Goal: Use online tool/utility: Utilize a website feature to perform a specific function

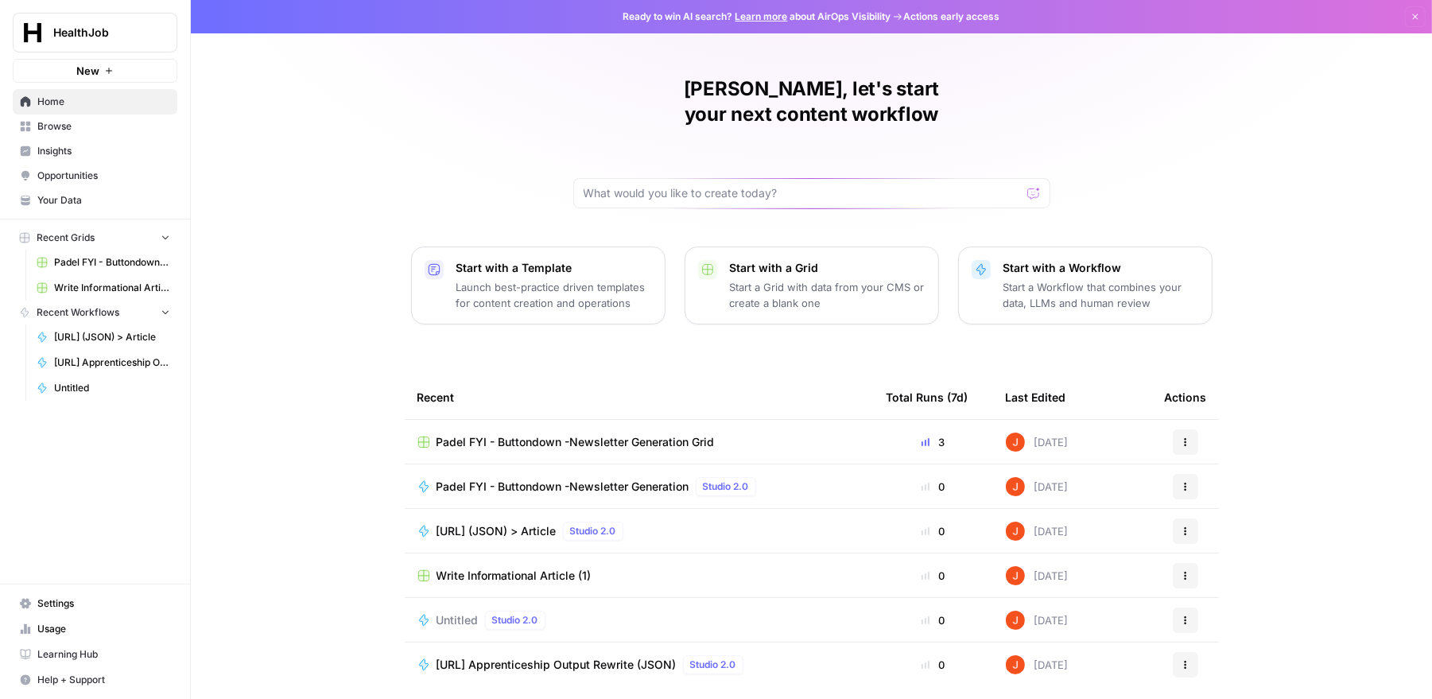
click at [541, 523] on span "[URL] (JSON) > Article" at bounding box center [496, 531] width 120 height 16
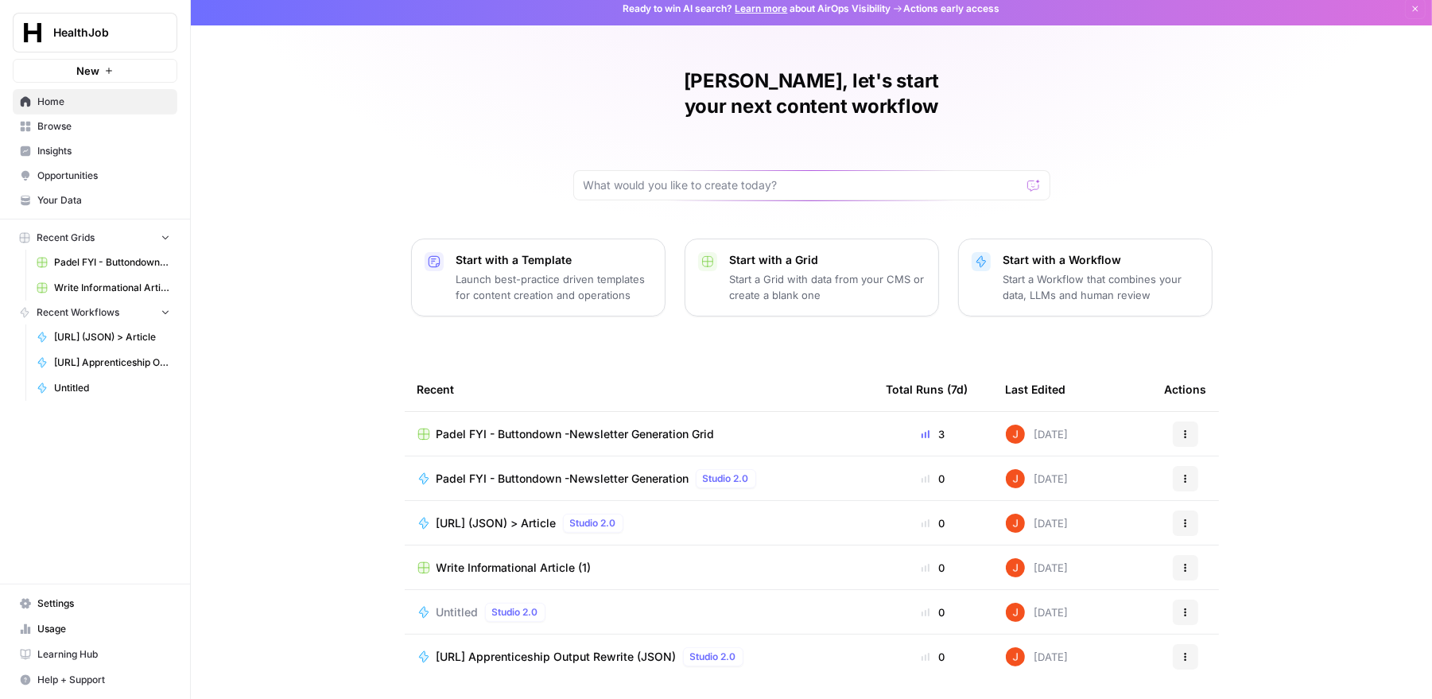
click at [568, 649] on span "[URL] Apprenticeship Output Rewrite (JSON)" at bounding box center [556, 657] width 240 height 16
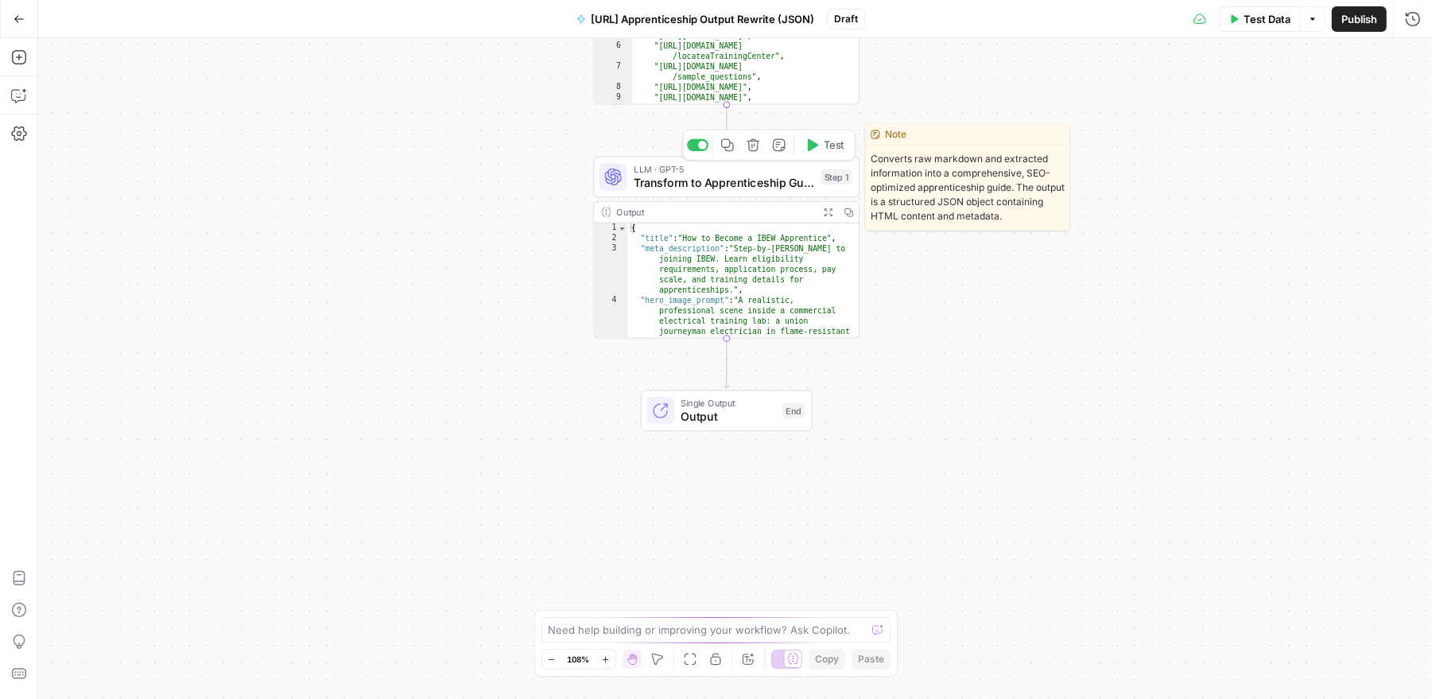
click at [738, 188] on span "Transform to Apprenticeship Guide" at bounding box center [724, 182] width 180 height 17
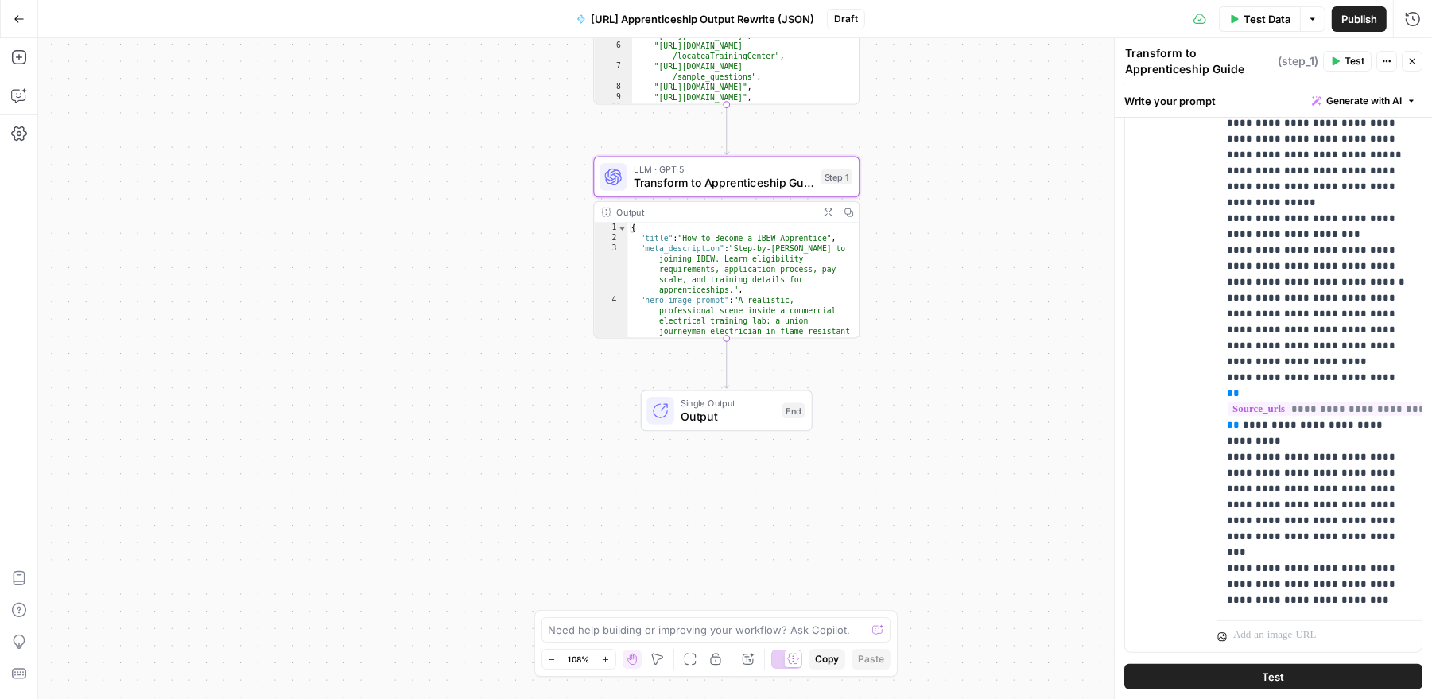
scroll to position [643, 0]
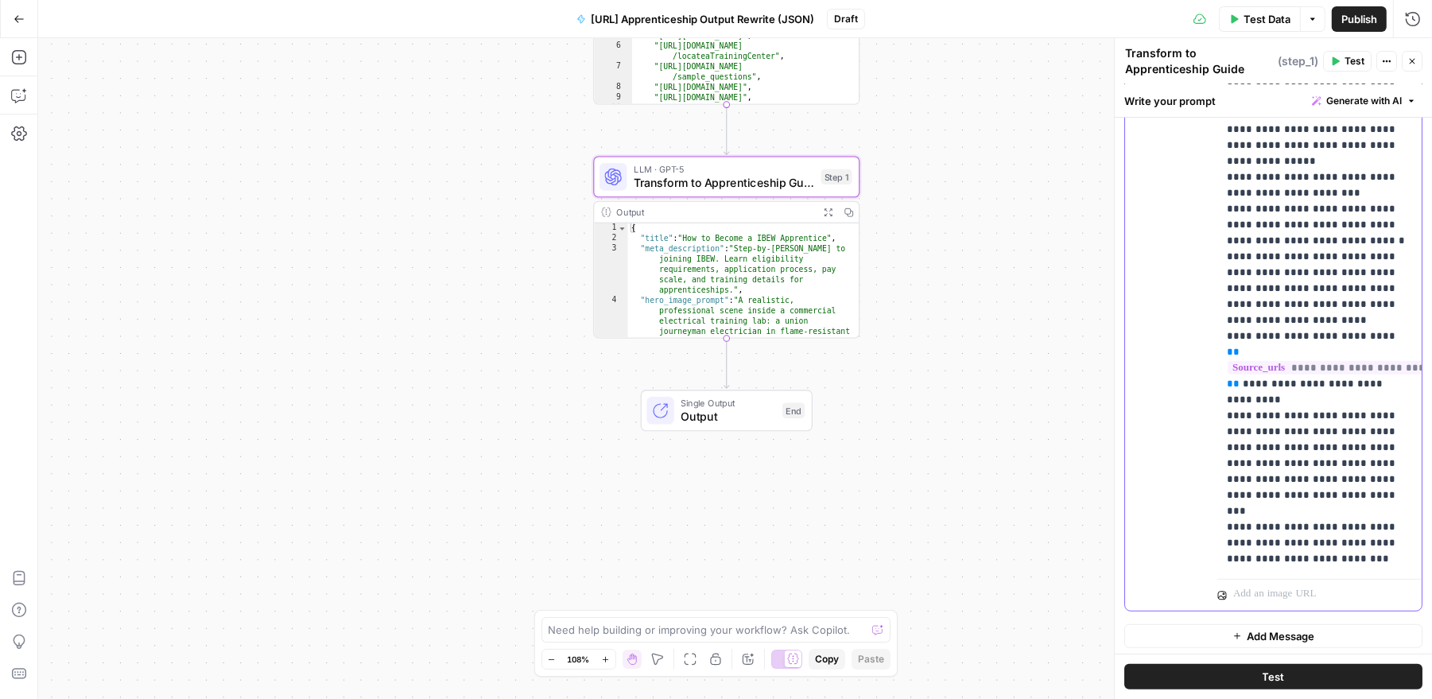
click at [724, 183] on span "Transform to Apprenticeship Guide" at bounding box center [724, 182] width 180 height 17
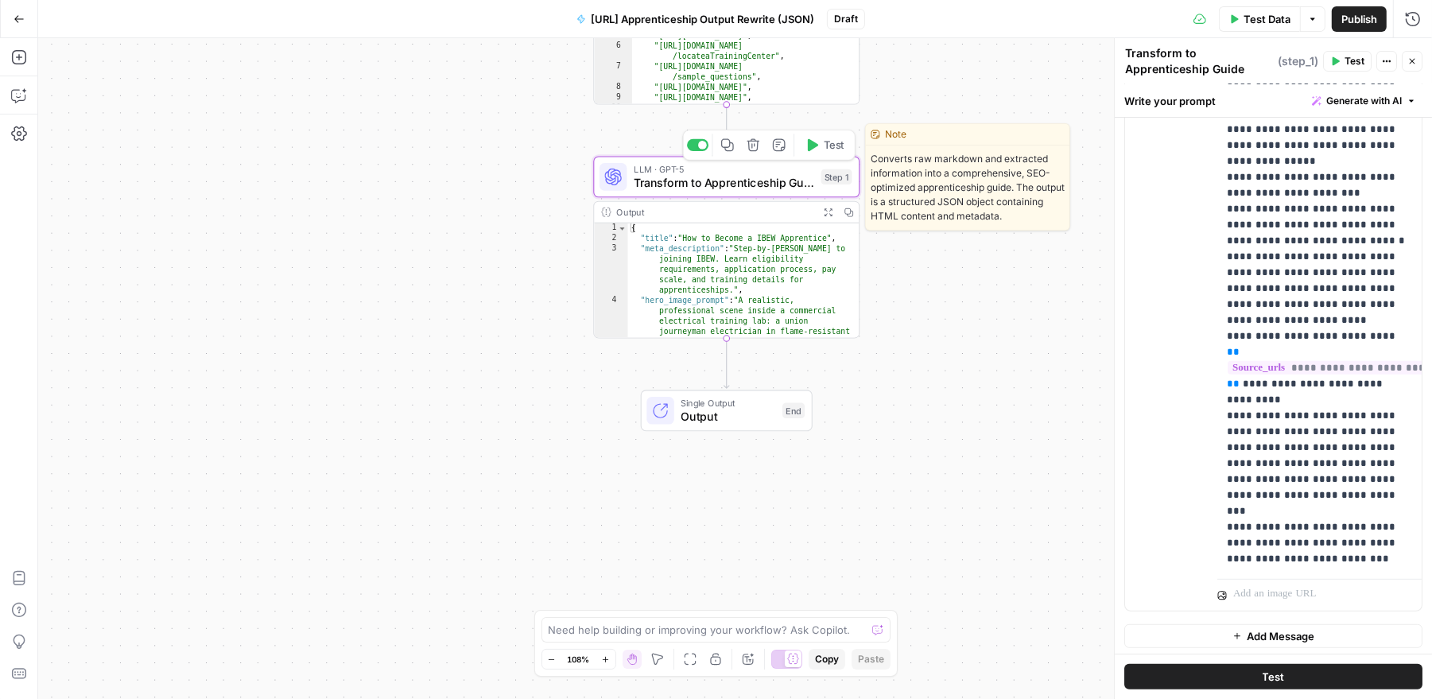
click at [773, 186] on span "Transform to Apprenticeship Guide" at bounding box center [724, 182] width 180 height 17
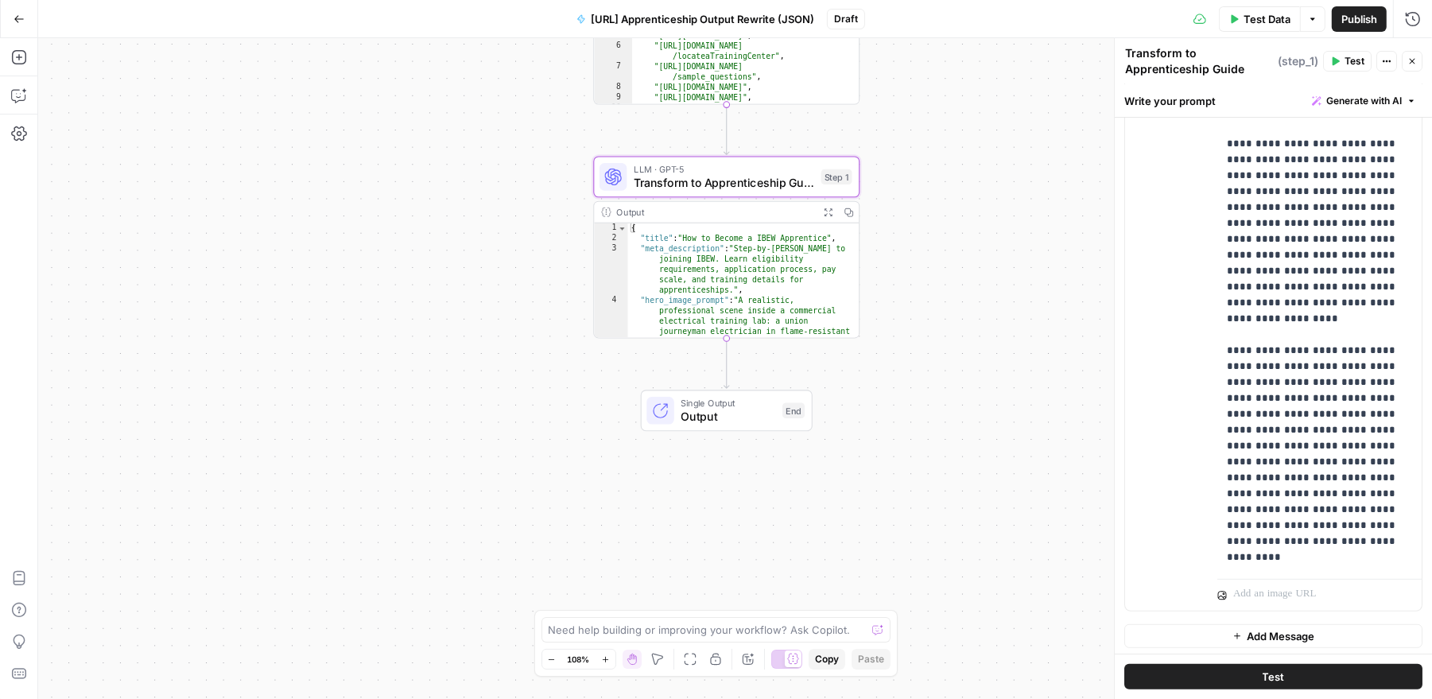
scroll to position [2102, 0]
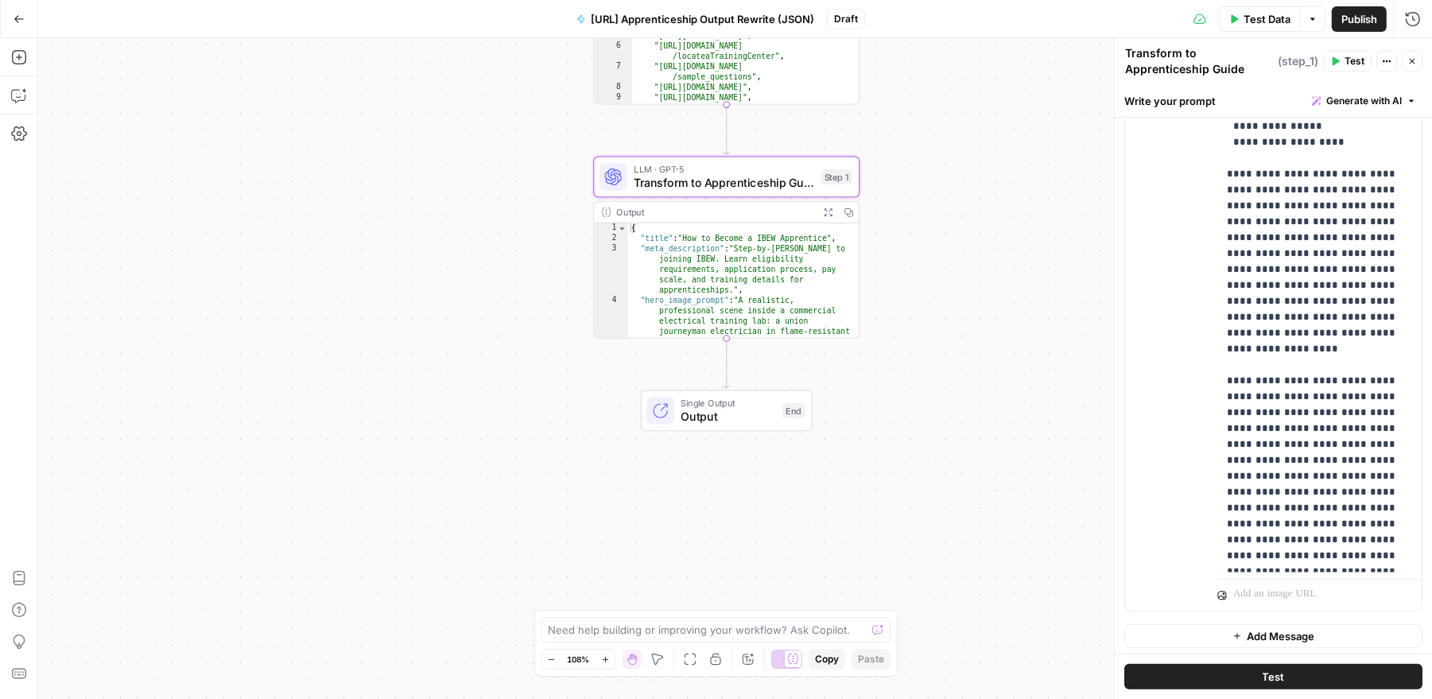
click at [707, 176] on span "Transform to Apprenticeship Guide" at bounding box center [724, 182] width 180 height 17
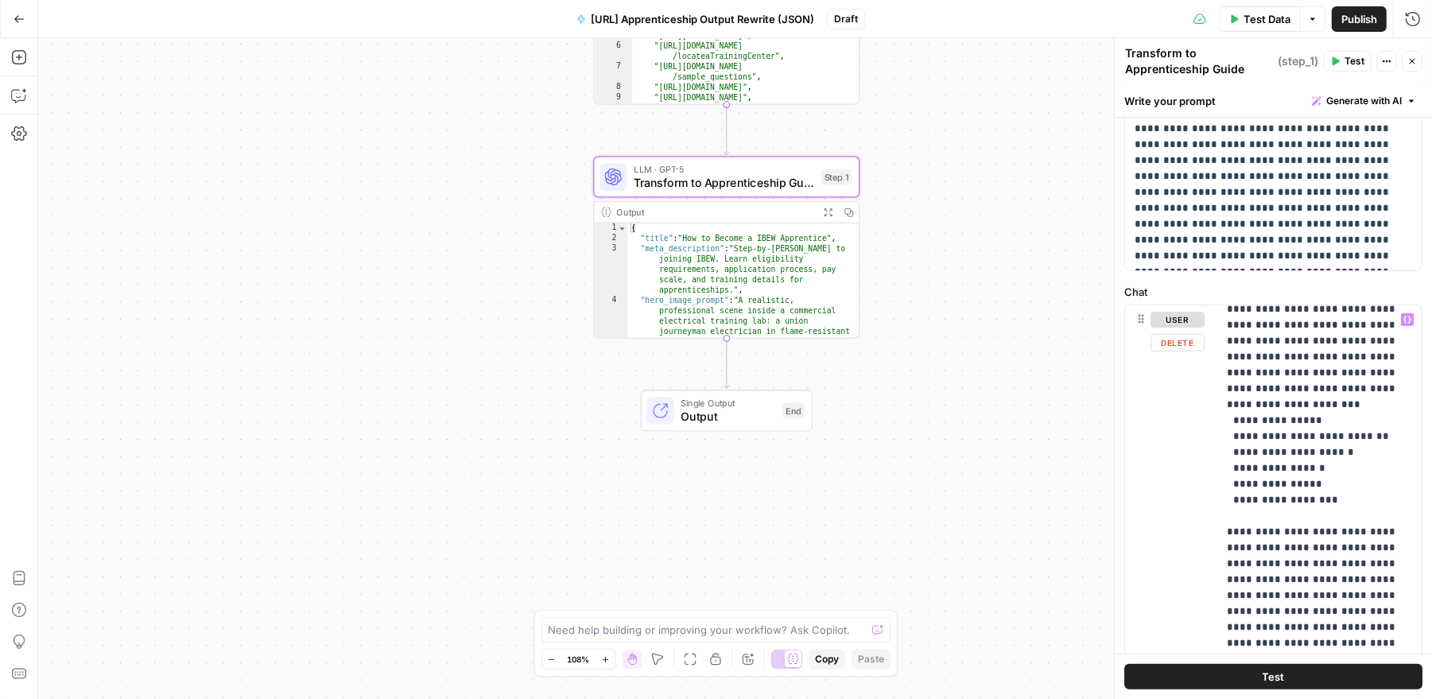
scroll to position [3287, 0]
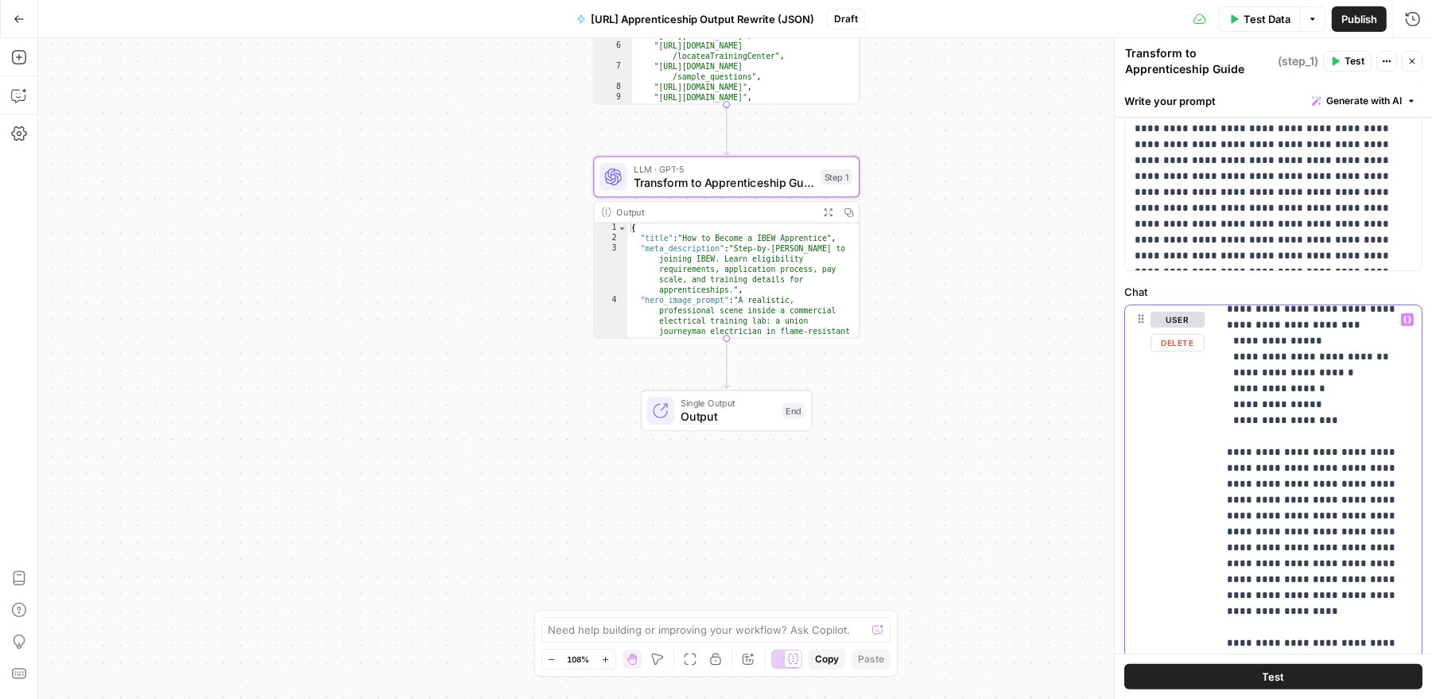
scroll to position [3337, 0]
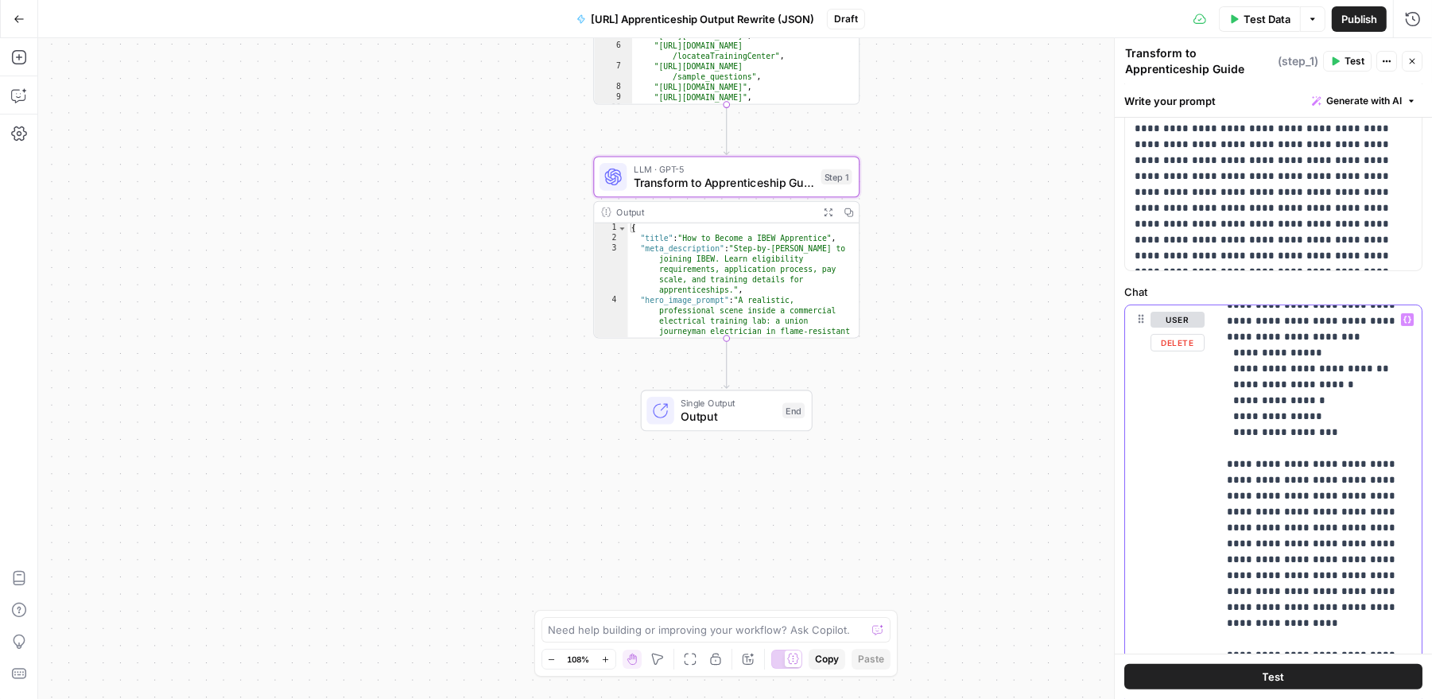
drag, startPoint x: 1383, startPoint y: 558, endPoint x: 1211, endPoint y: 358, distance: 264.3
click at [1211, 358] on div "**********" at bounding box center [1273, 647] width 296 height 685
